Goal: Feedback & Contribution: Contribute content

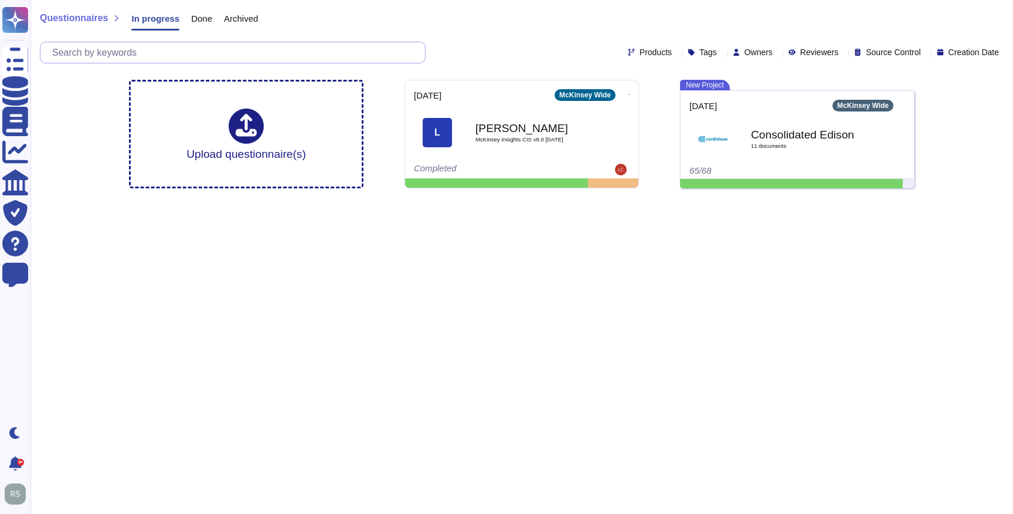
click at [160, 56] on input "text" at bounding box center [235, 52] width 379 height 21
paste input "1. There are two places data might be retained: By AI gateway, on Mckinsey Infr…"
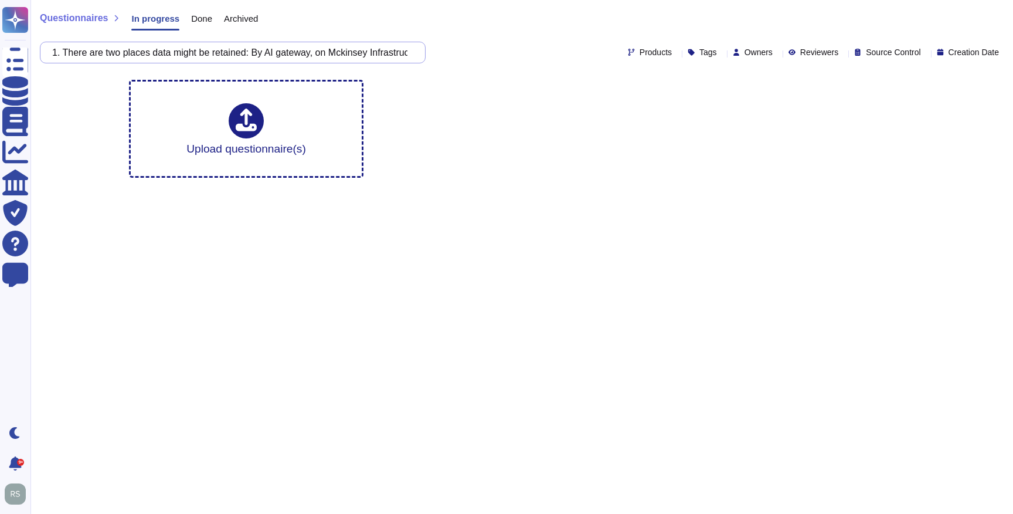
scroll to position [0, 3350]
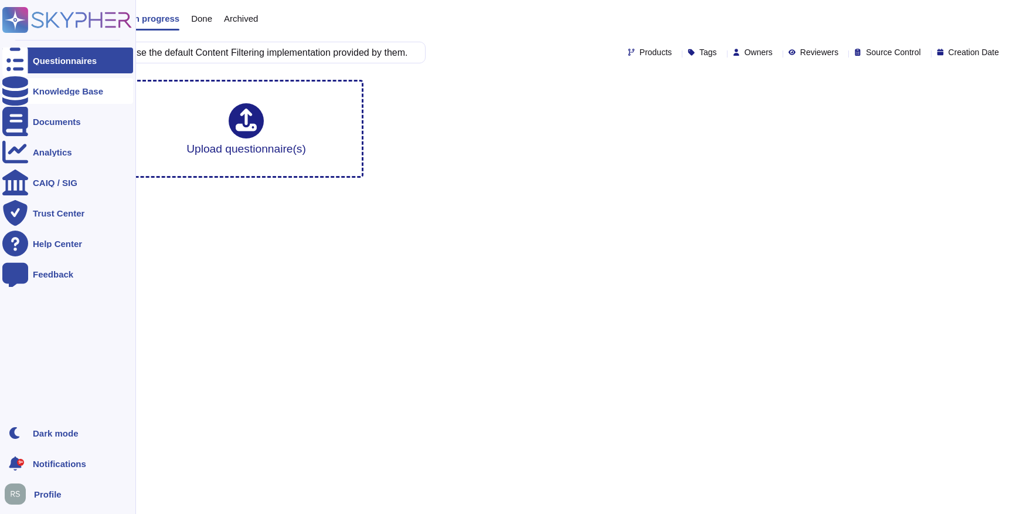
type input "1. There are two places data might be retained: By AI gateway, on Mckinsey Infr…"
click at [69, 94] on div "Knowledge Base" at bounding box center [68, 91] width 70 height 9
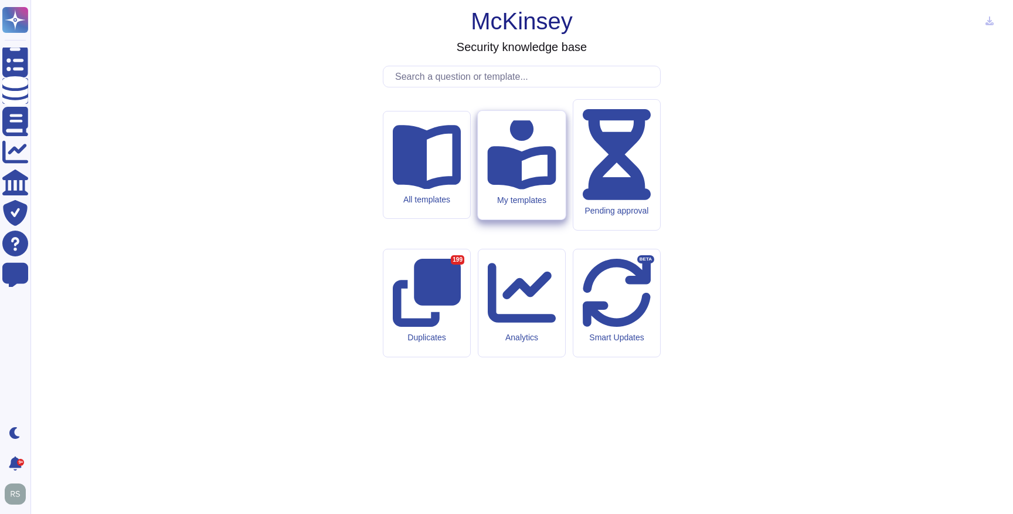
click at [517, 205] on div "My templates" at bounding box center [521, 200] width 69 height 10
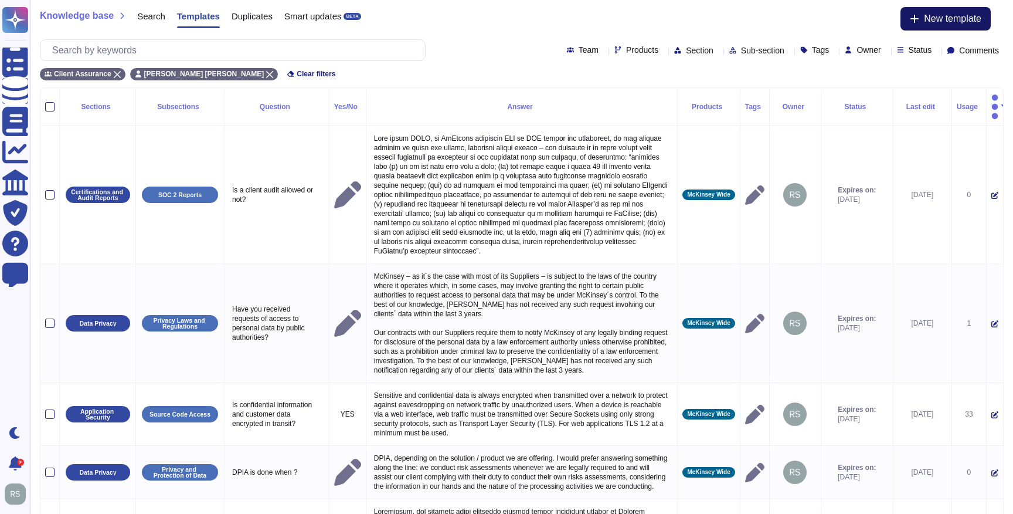
click at [942, 21] on span "New template" at bounding box center [952, 18] width 57 height 9
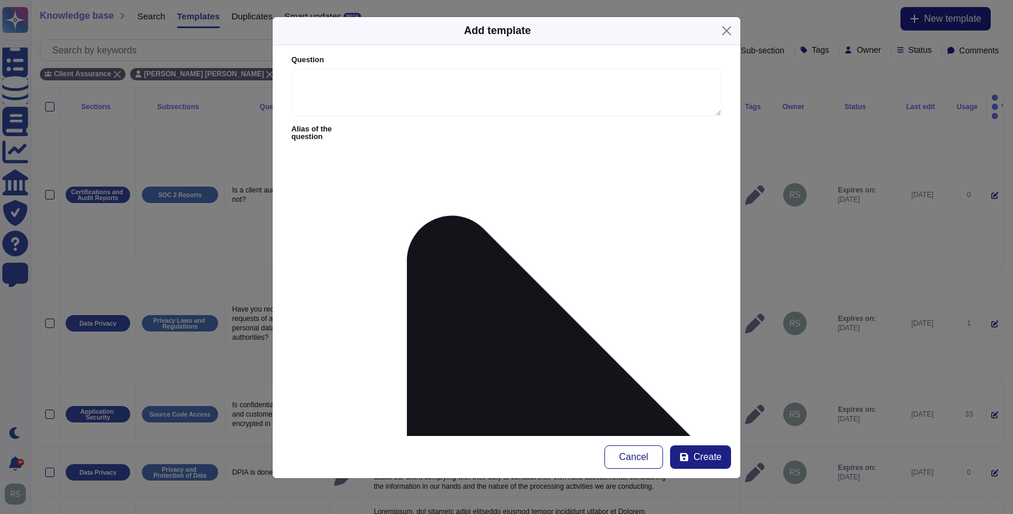
paste textarea "1. There are two places data might be retained: By AI gateway, on Mckinsey Infr…"
type textarea "1. There are two places data might be retained: By AI gateway, on Mckinsey Infr…"
click at [342, 89] on textarea "Question" at bounding box center [506, 93] width 430 height 48
click at [0, 0] on span "infrastructure." at bounding box center [0, 0] width 0 height 0
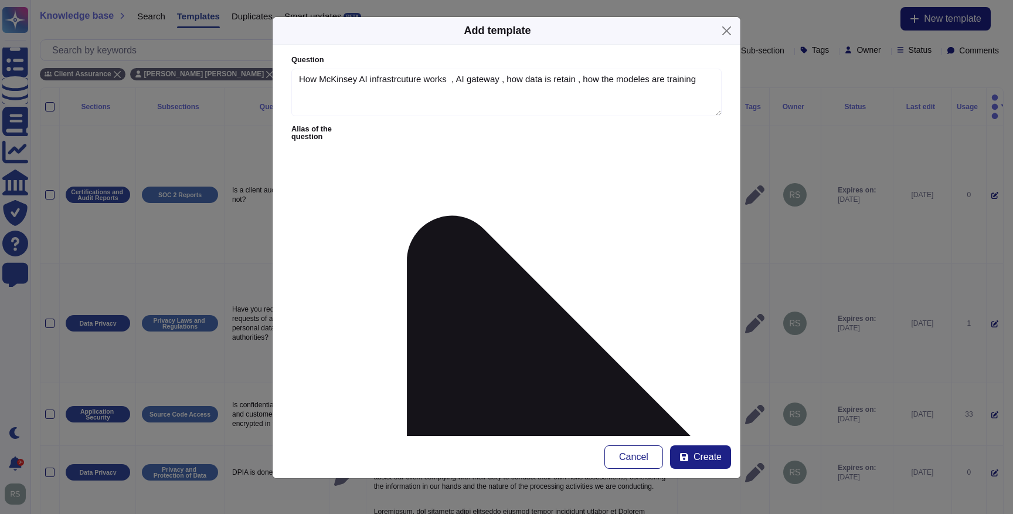
type textarea "How McKinsey AI infrastrcuture works , AI gateway , how data is retain , how th…"
click at [0, 0] on span "built-in" at bounding box center [0, 0] width 0 height 0
click at [0, 0] on span "guardrail" at bounding box center [0, 0] width 0 height 0
click at [0, 0] on span "infrastructure works," at bounding box center [0, 0] width 0 height 0
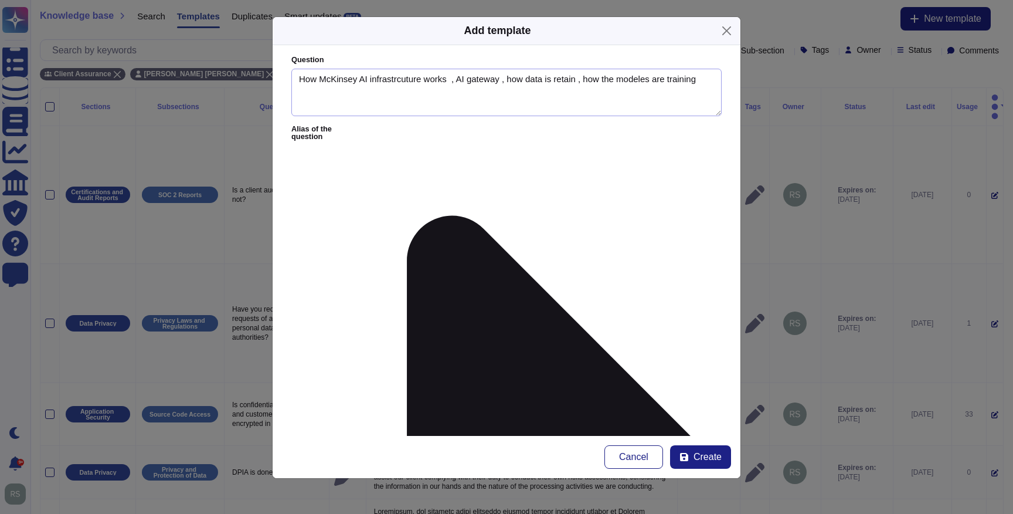
type textarea "1. There are two places data might be retained: By AI gateway, on Mckinsey Infr…"
click at [636, 79] on textarea "How McKinsey AI infrastructure works, AI gateway , how data is retain , how the…" at bounding box center [506, 93] width 430 height 48
click at [0, 0] on span "models" at bounding box center [0, 0] width 0 height 0
type textarea "How McKinsey AI infrastructure works, AI gateway , how data is retain , how the…"
click at [541, 138] on form "Question How McKinsey AI infrastructure works, AI gateway , how data is retain …" at bounding box center [507, 240] width 468 height 391
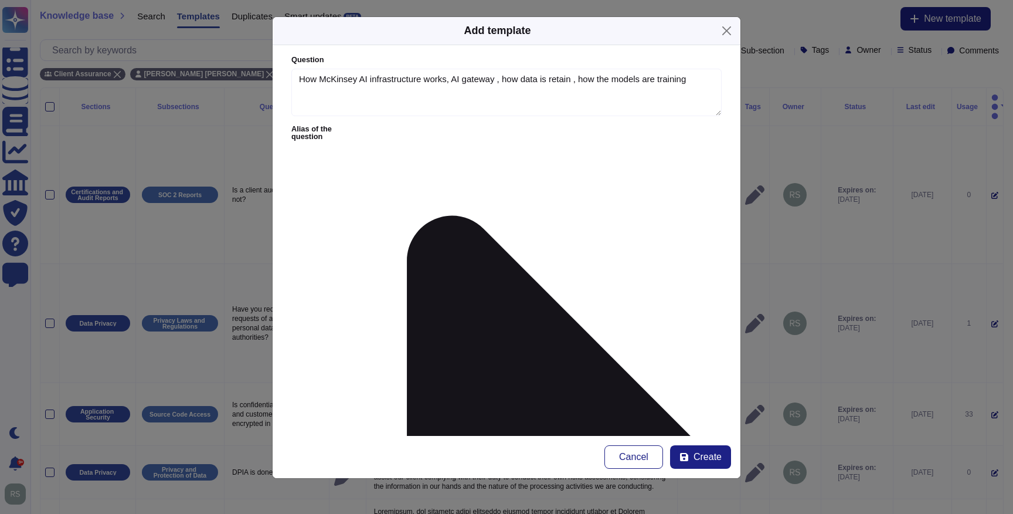
click at [0, 0] on span "content filtering" at bounding box center [0, 0] width 0 height 0
click at [0, 0] on span "deployments" at bounding box center [0, 0] width 0 height 0
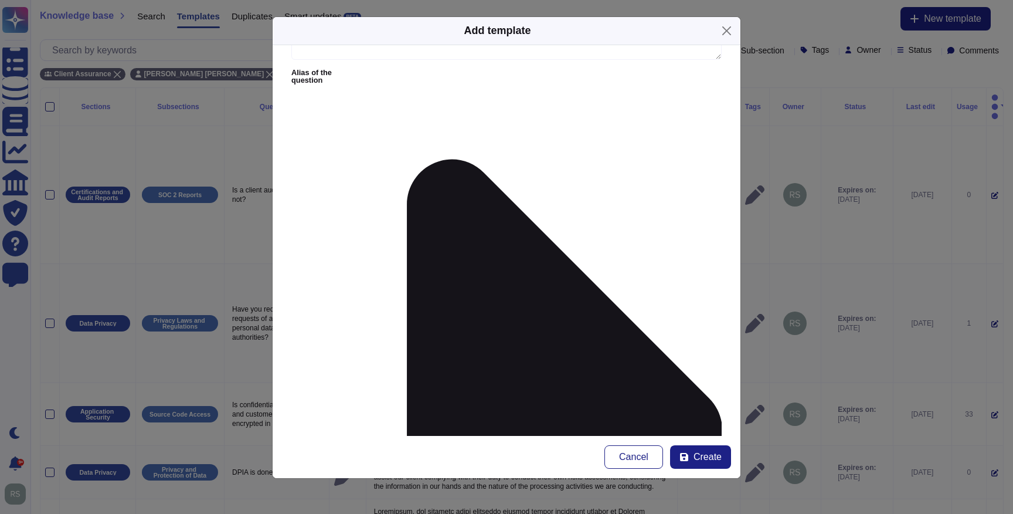
scroll to position [0, 0]
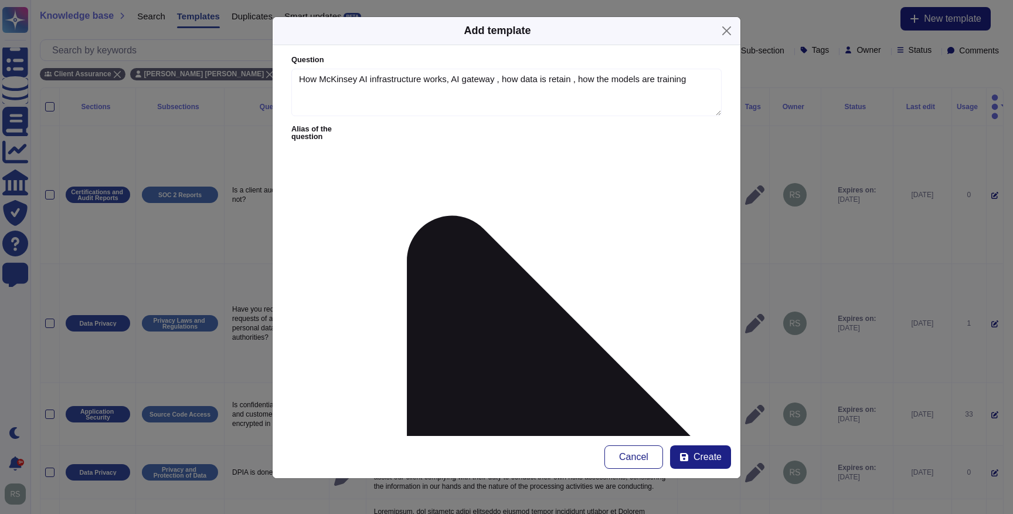
type textarea "1. There are two places data might be retained: By AI gateway, on Mckinsey Infr…"
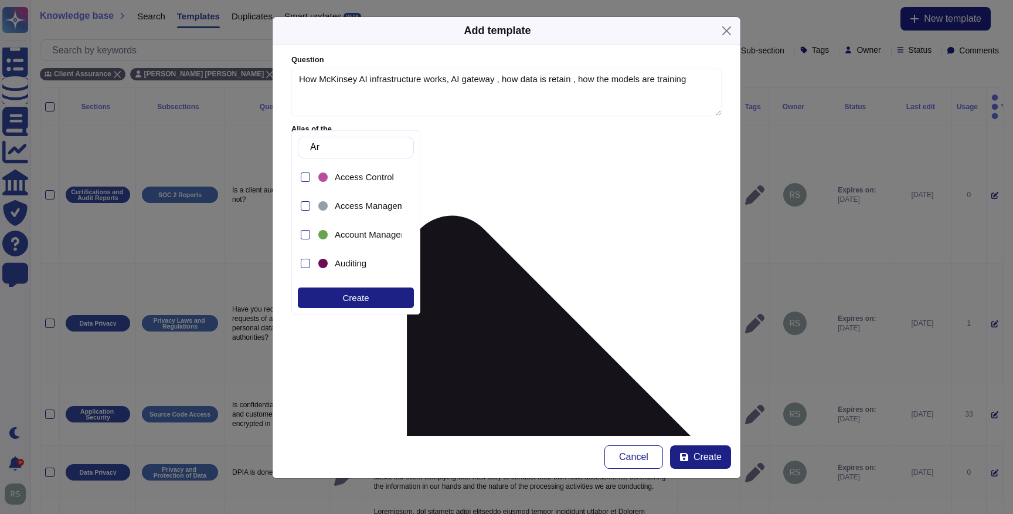
type input "A"
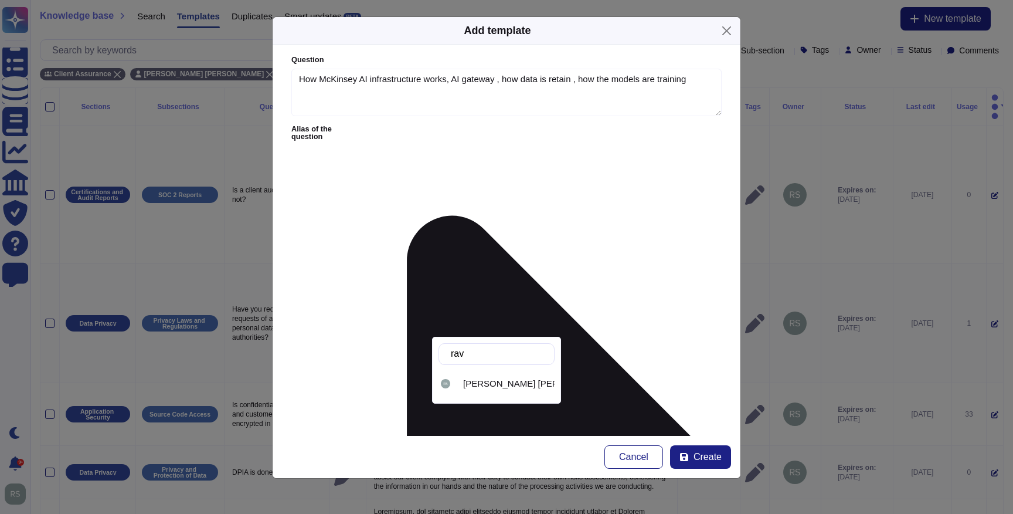
type input "ravi"
click at [493, 386] on span "[PERSON_NAME] [PERSON_NAME]" at bounding box center [536, 383] width 147 height 11
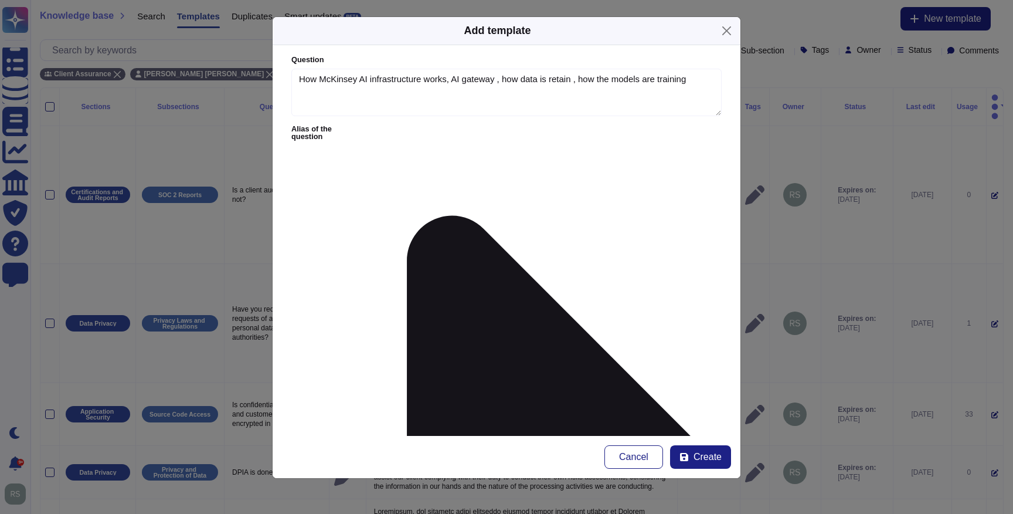
type input "a"
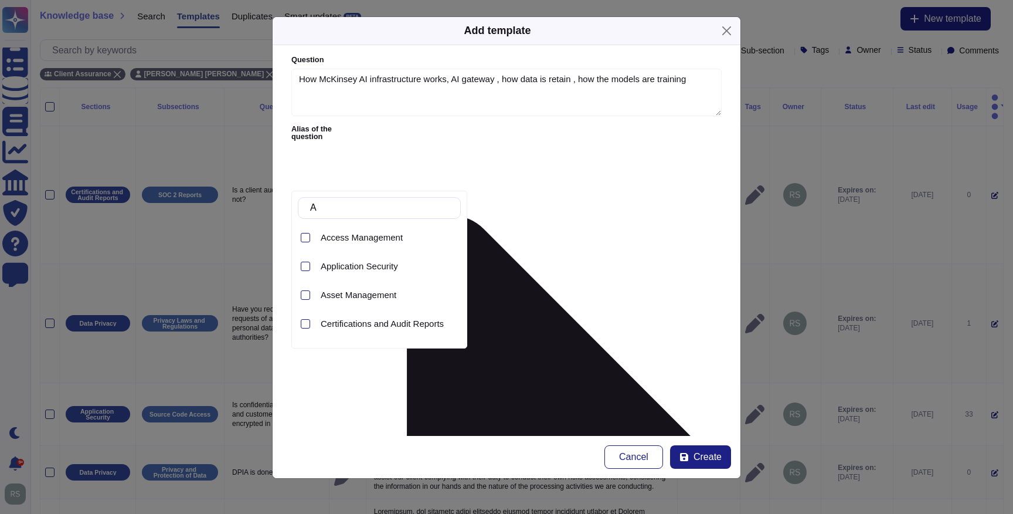
type input "AI"
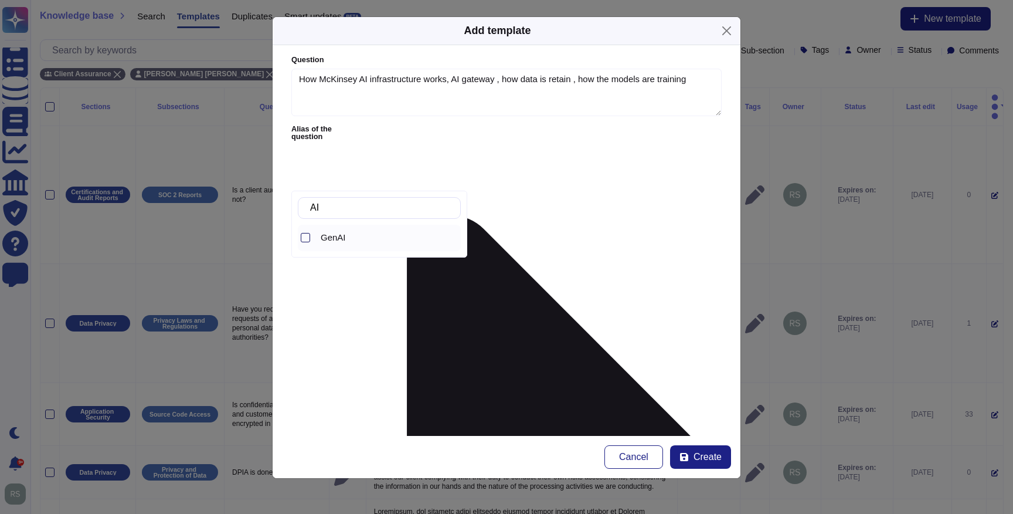
click at [304, 240] on div at bounding box center [305, 237] width 9 height 9
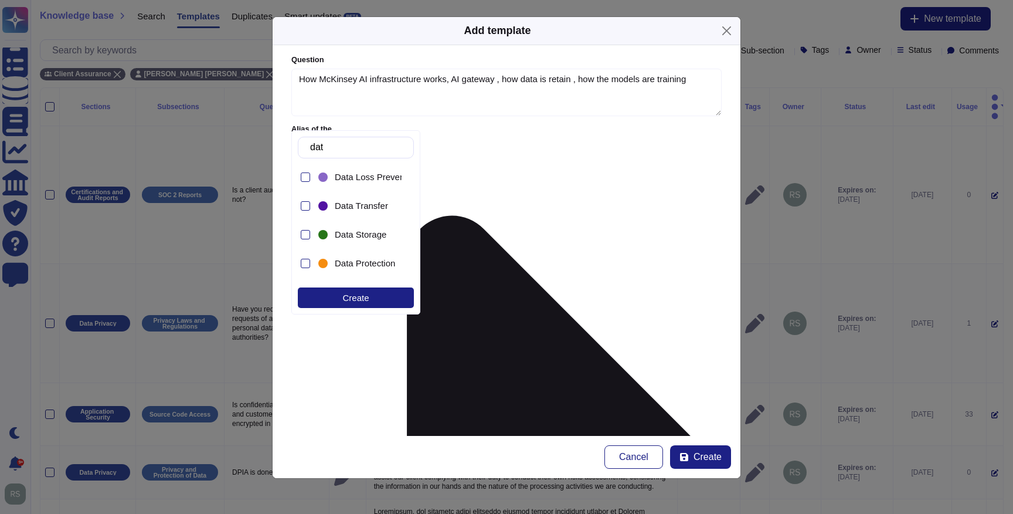
type input "data"
click at [306, 233] on div at bounding box center [305, 234] width 9 height 9
click at [303, 264] on div at bounding box center [305, 263] width 9 height 9
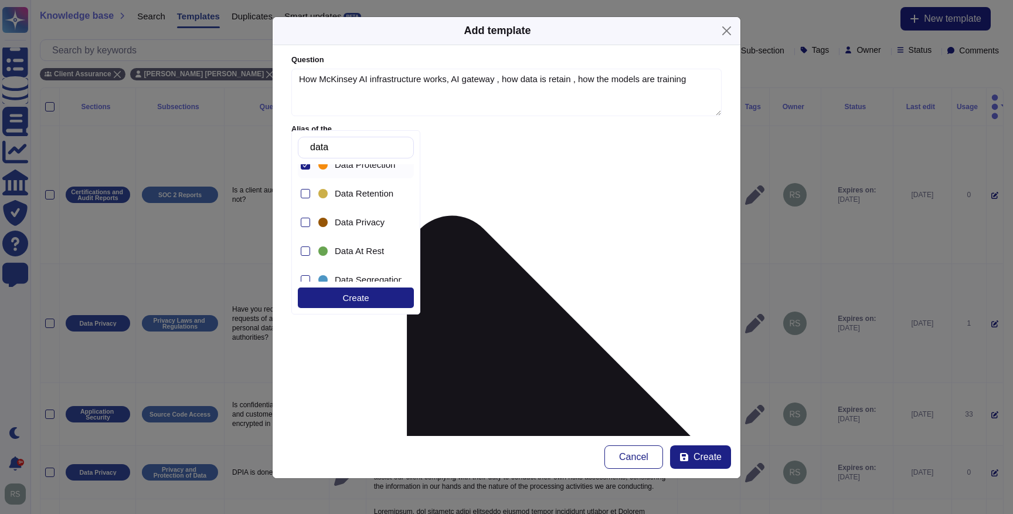
scroll to position [102, 0]
click at [301, 188] on div at bounding box center [305, 189] width 9 height 9
click at [306, 219] on div at bounding box center [305, 218] width 9 height 9
click at [566, 272] on form "Question How McKinsey AI infrastructure works, AI gateway , how data is retain …" at bounding box center [507, 240] width 468 height 391
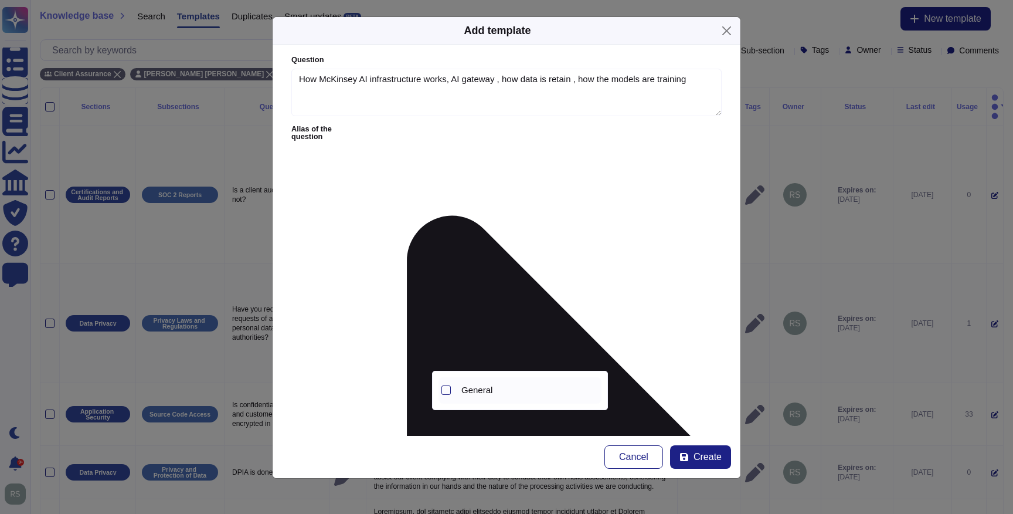
click at [471, 389] on span "General" at bounding box center [477, 390] width 31 height 11
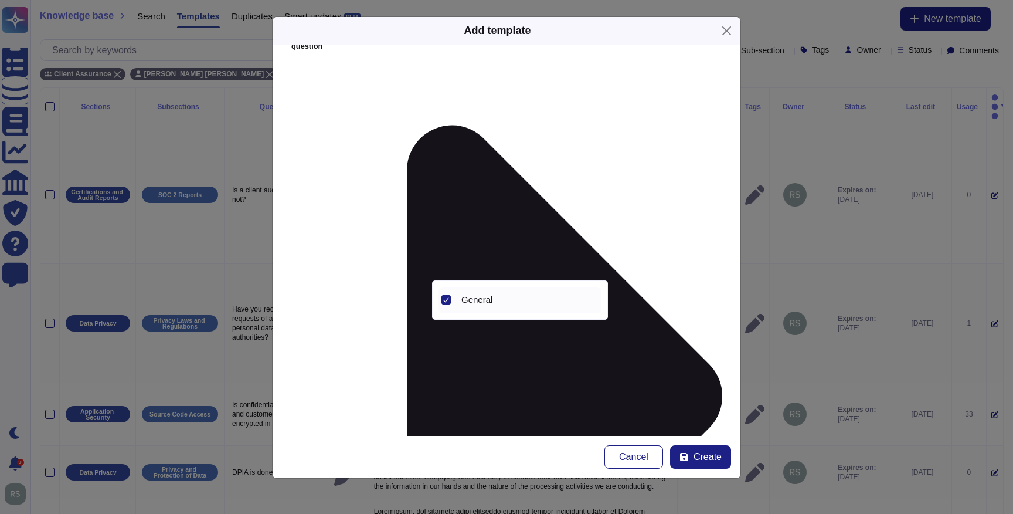
scroll to position [102, 0]
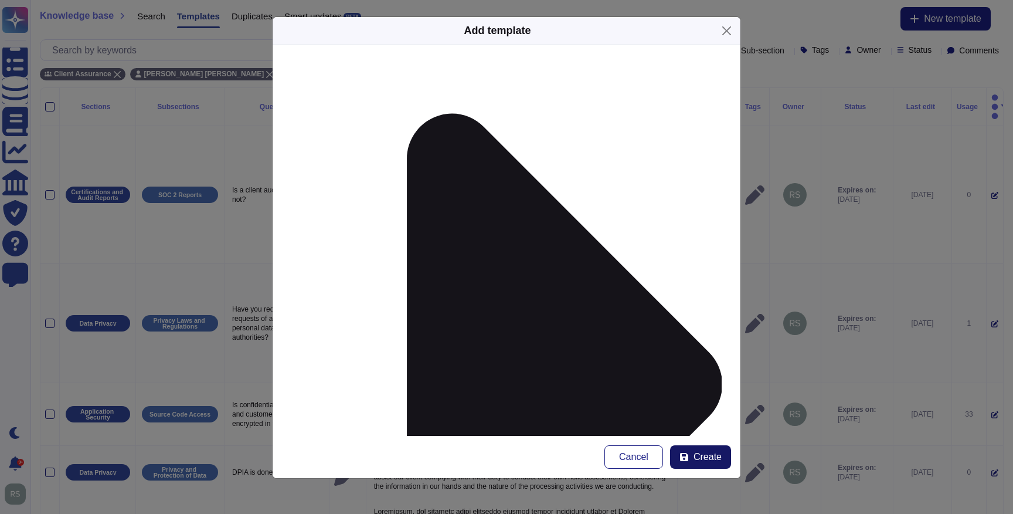
click at [701, 453] on span "Create" at bounding box center [708, 456] width 28 height 9
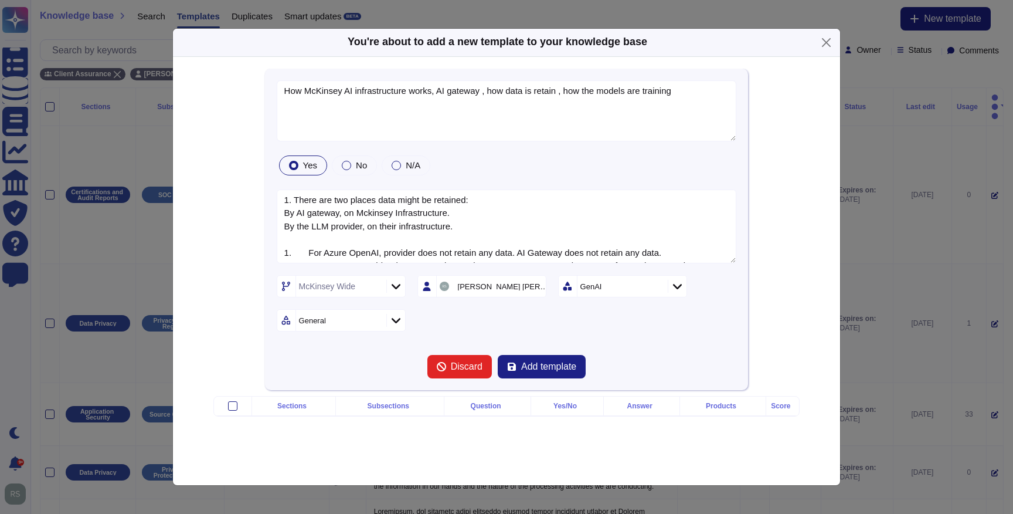
type textarea "How McKinsey AI infrastructure works, AI gateway , how data is retain , how the…"
type textarea "1. There are two places data might be retained: By AI gateway, on Mckinsey Infr…"
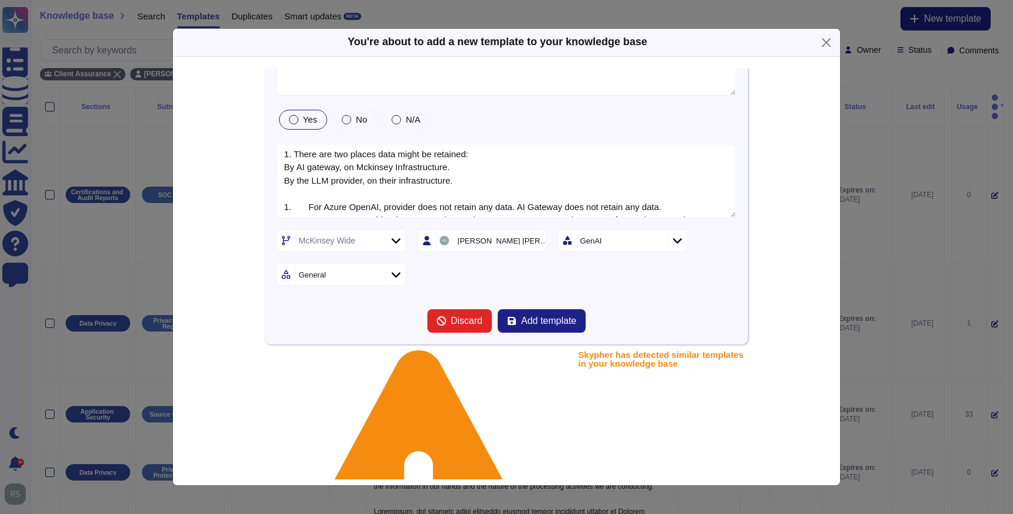
scroll to position [23, 0]
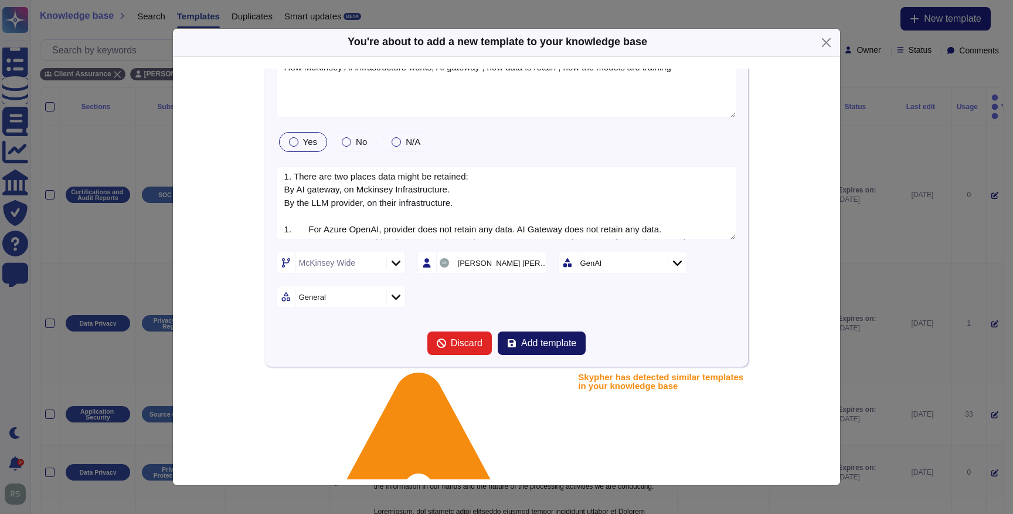
click at [544, 344] on span "Add template" at bounding box center [548, 342] width 55 height 9
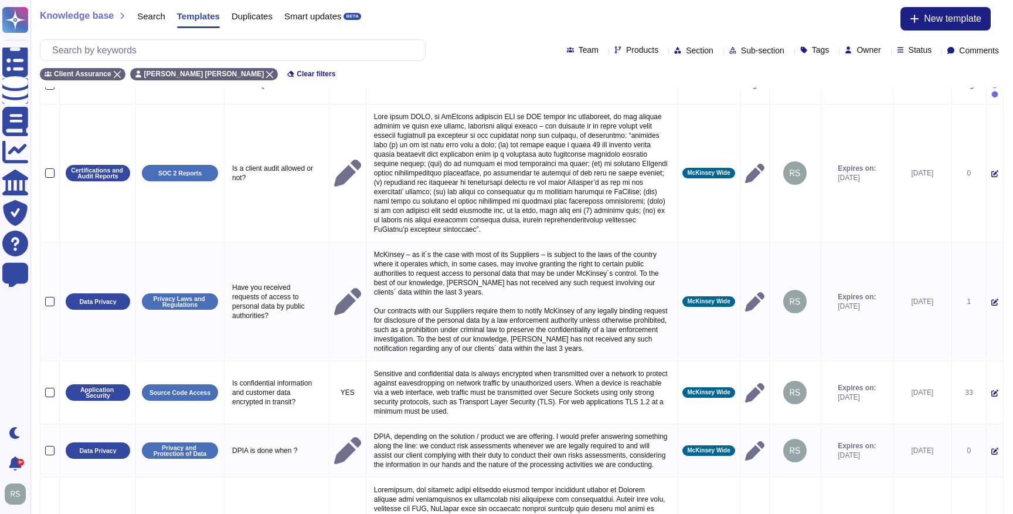
scroll to position [0, 0]
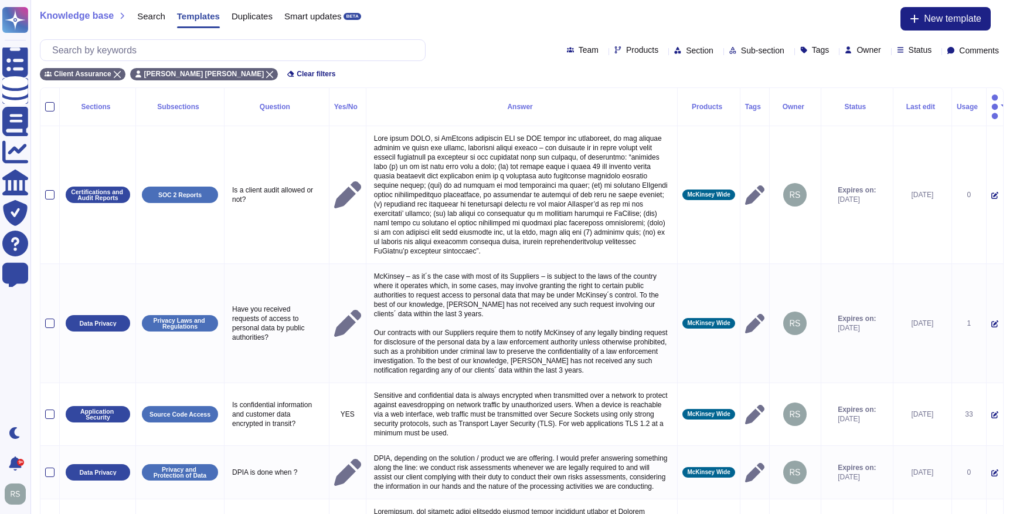
click at [414, 72] on div "Client Assurance [PERSON_NAME] [PERSON_NAME] Clear filters" at bounding box center [522, 70] width 964 height 19
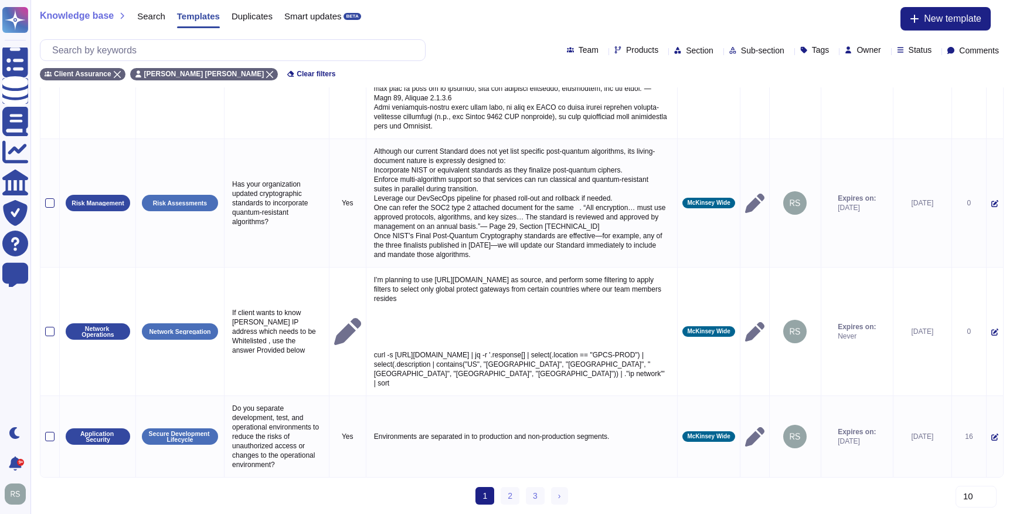
scroll to position [900, 0]
click at [506, 490] on link "2" at bounding box center [510, 496] width 19 height 18
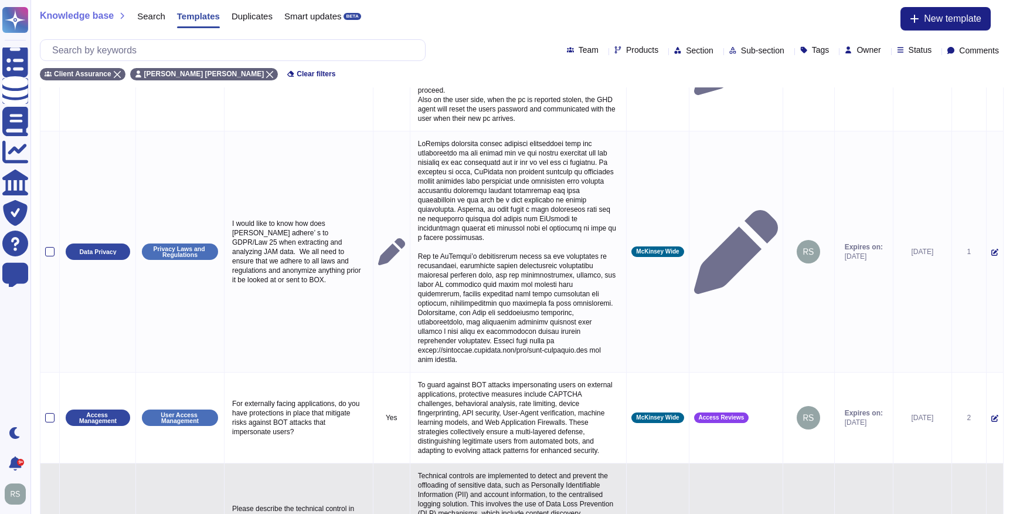
scroll to position [549, 0]
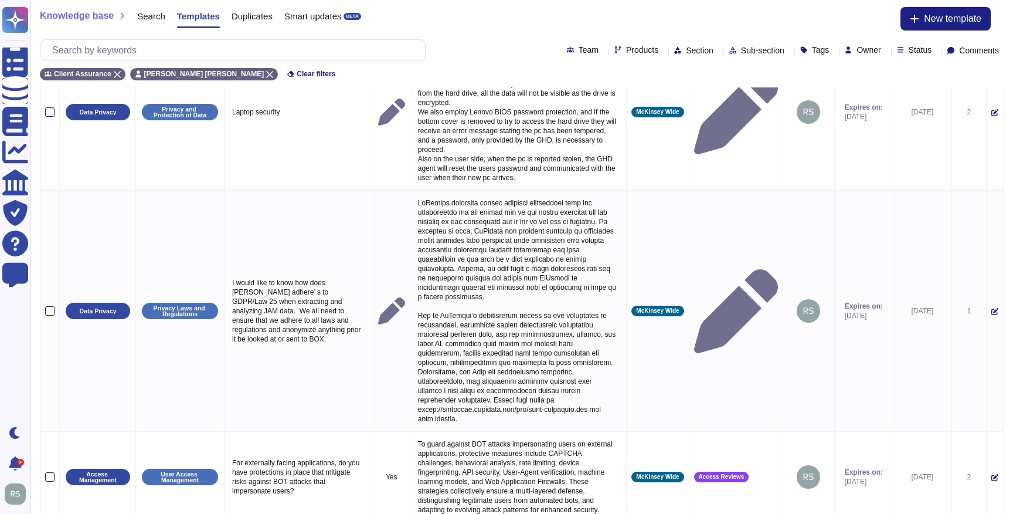
click at [77, 21] on div "Knowledge base Search Templates Duplicates Smart updates BETA" at bounding box center [200, 18] width 321 height 23
click at [77, 19] on span "Knowledge base" at bounding box center [77, 15] width 74 height 9
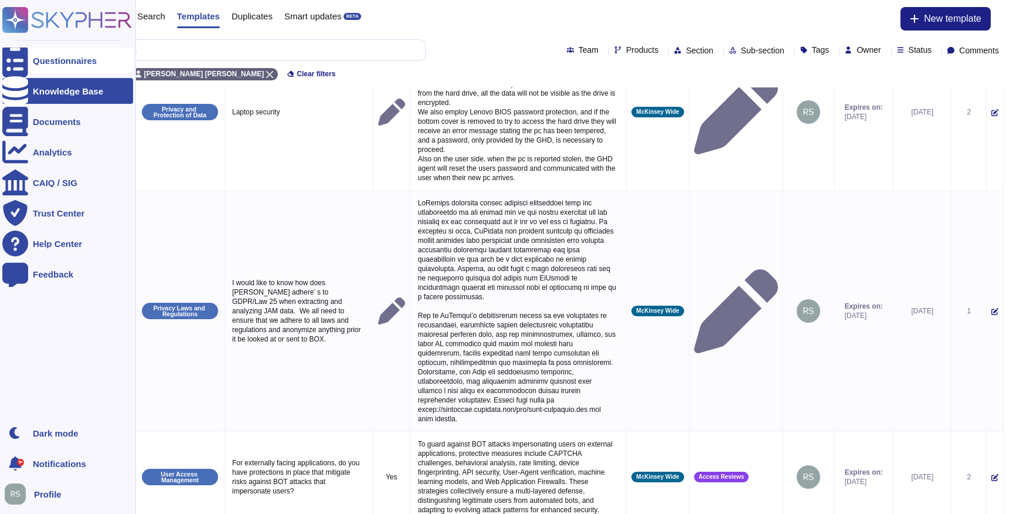
click at [48, 60] on div "Questionnaires" at bounding box center [65, 60] width 64 height 9
